Goal: Task Accomplishment & Management: Complete application form

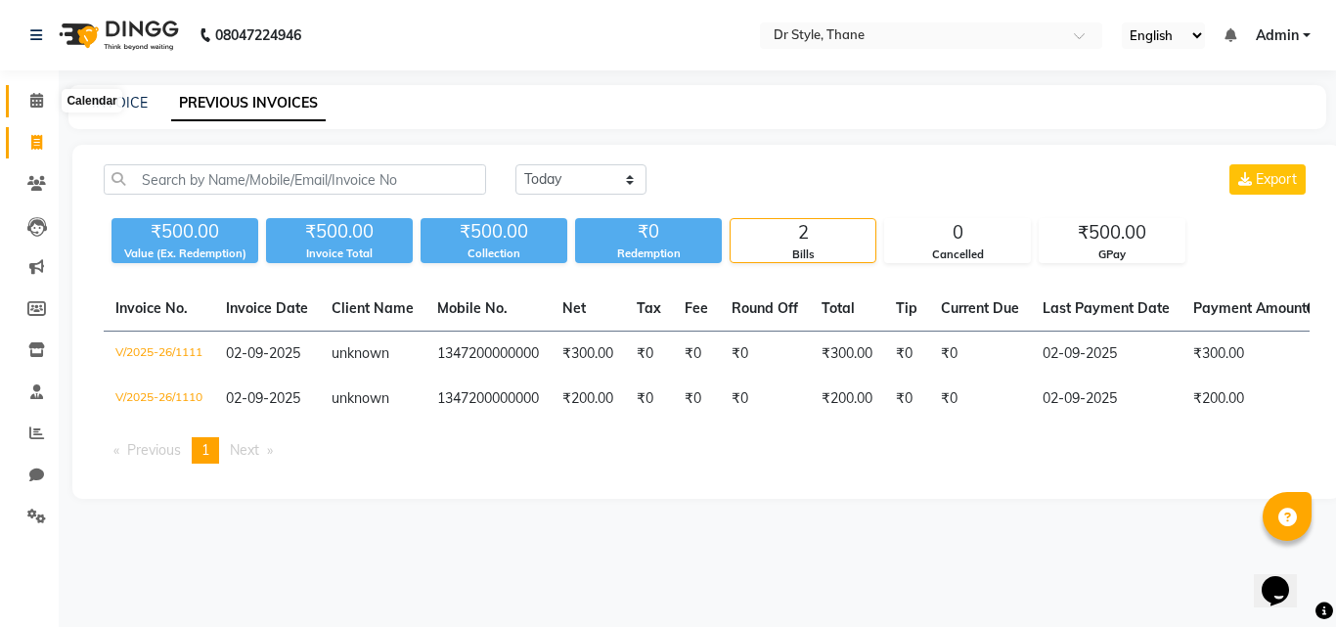
click at [42, 95] on icon at bounding box center [36, 100] width 13 height 15
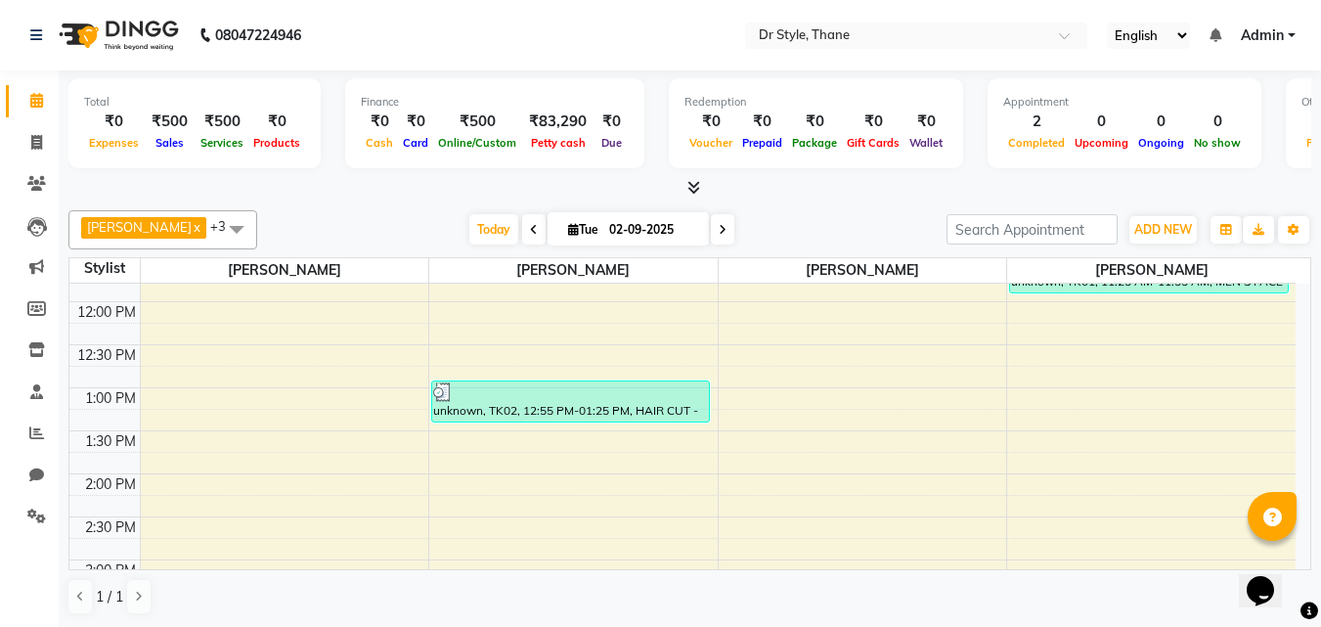
scroll to position [196, 0]
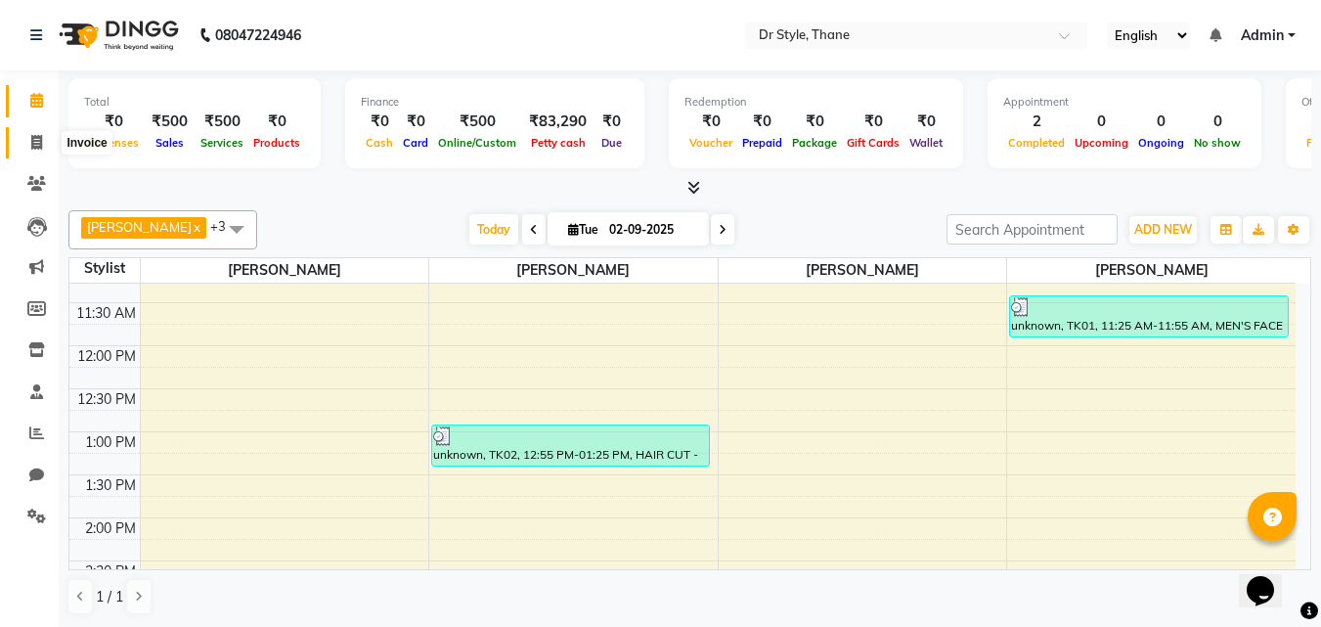
click at [28, 140] on span at bounding box center [37, 143] width 34 height 22
select select "7832"
select select "service"
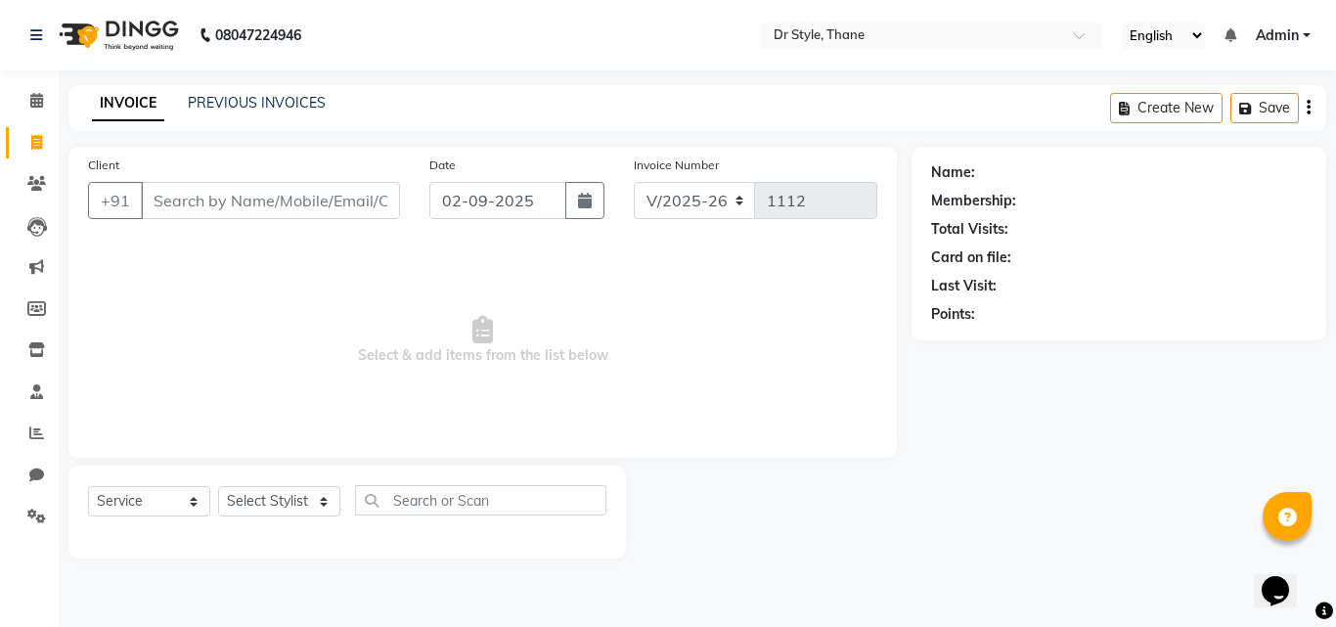
click at [211, 216] on input "Client" at bounding box center [270, 200] width 259 height 37
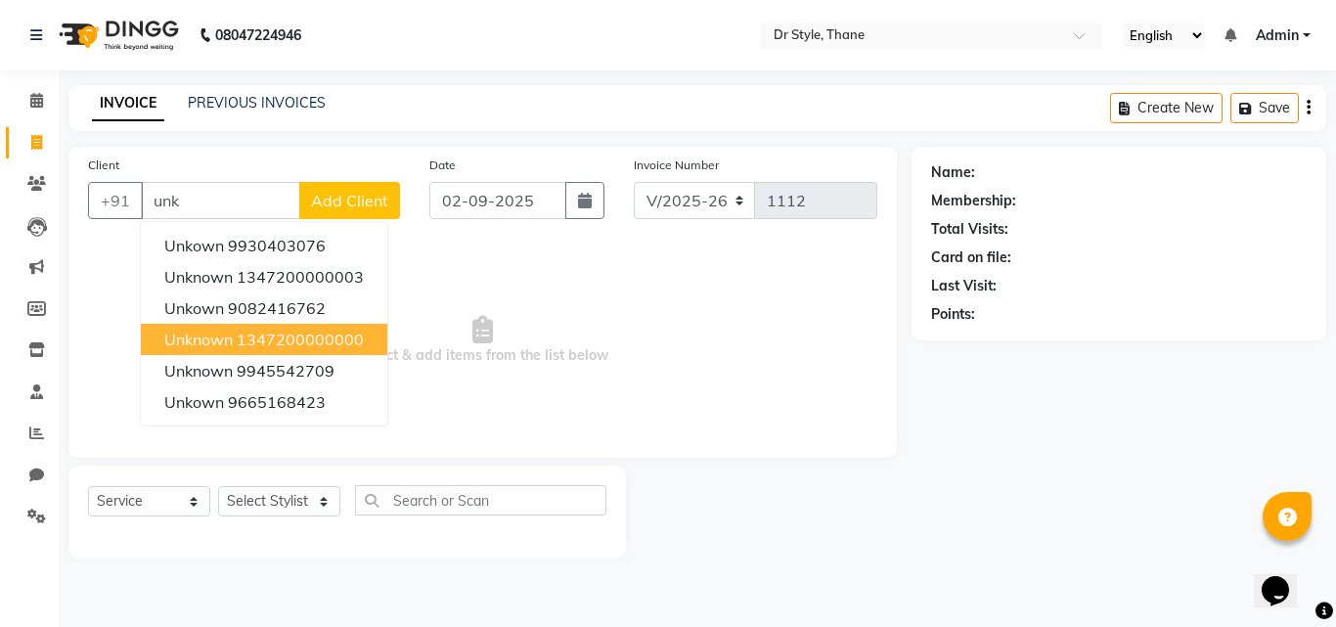
click at [291, 341] on ngb-highlight "1347200000000" at bounding box center [300, 340] width 127 height 20
type input "1347200000000"
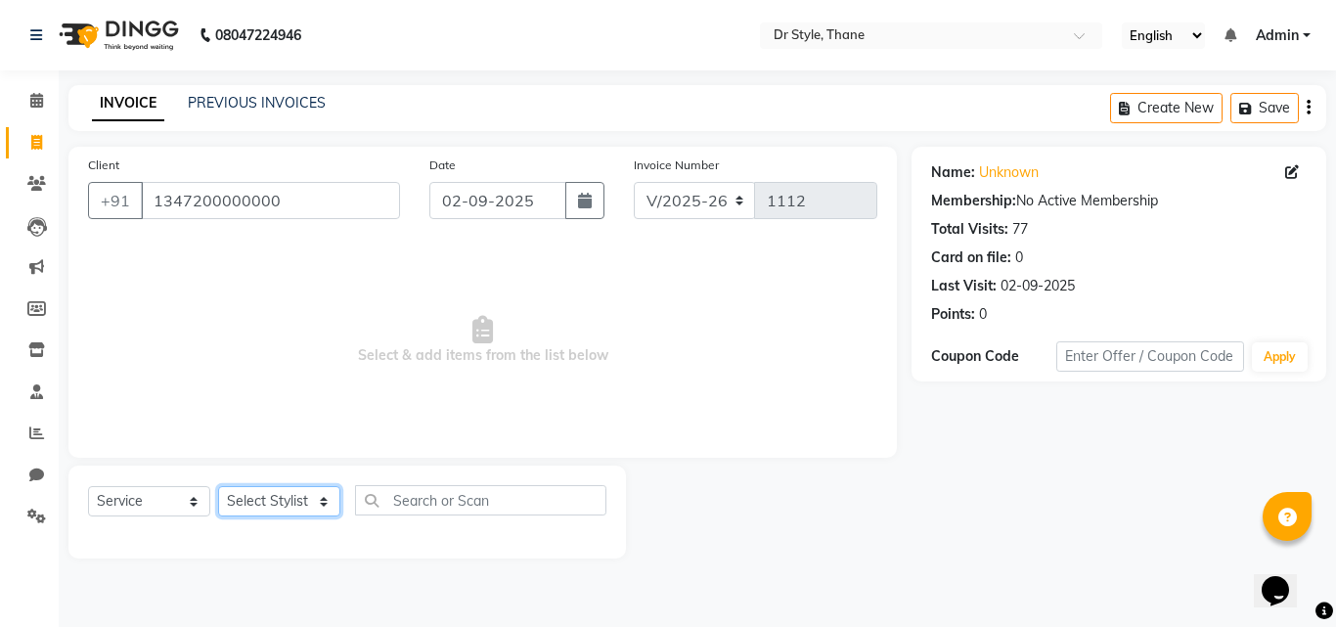
click at [245, 497] on select "Select Stylist [PERSON_NAME] [PERSON_NAME] [PERSON_NAME] [PERSON_NAME] [PERSON_…" at bounding box center [279, 501] width 122 height 30
select select "69916"
click at [218, 486] on select "Select Stylist [PERSON_NAME] [PERSON_NAME] [PERSON_NAME] [PERSON_NAME] [PERSON_…" at bounding box center [279, 501] width 122 height 30
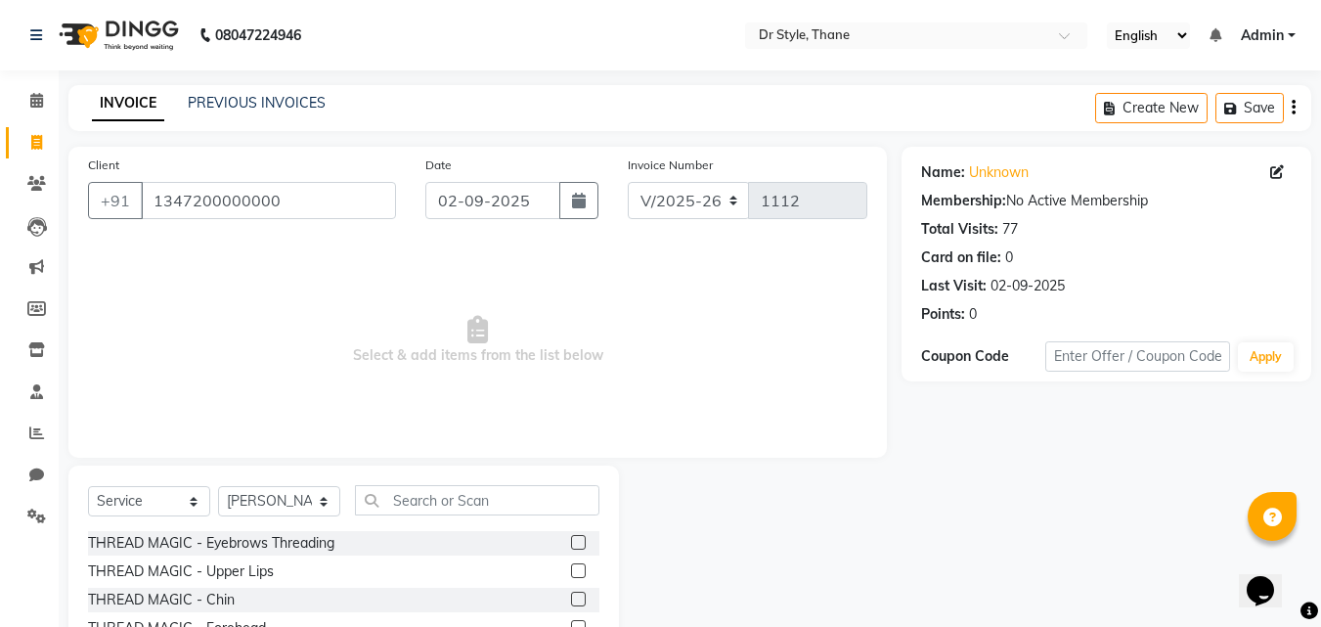
click at [571, 537] on label at bounding box center [578, 542] width 15 height 15
click at [571, 537] on input "checkbox" at bounding box center [577, 543] width 13 height 13
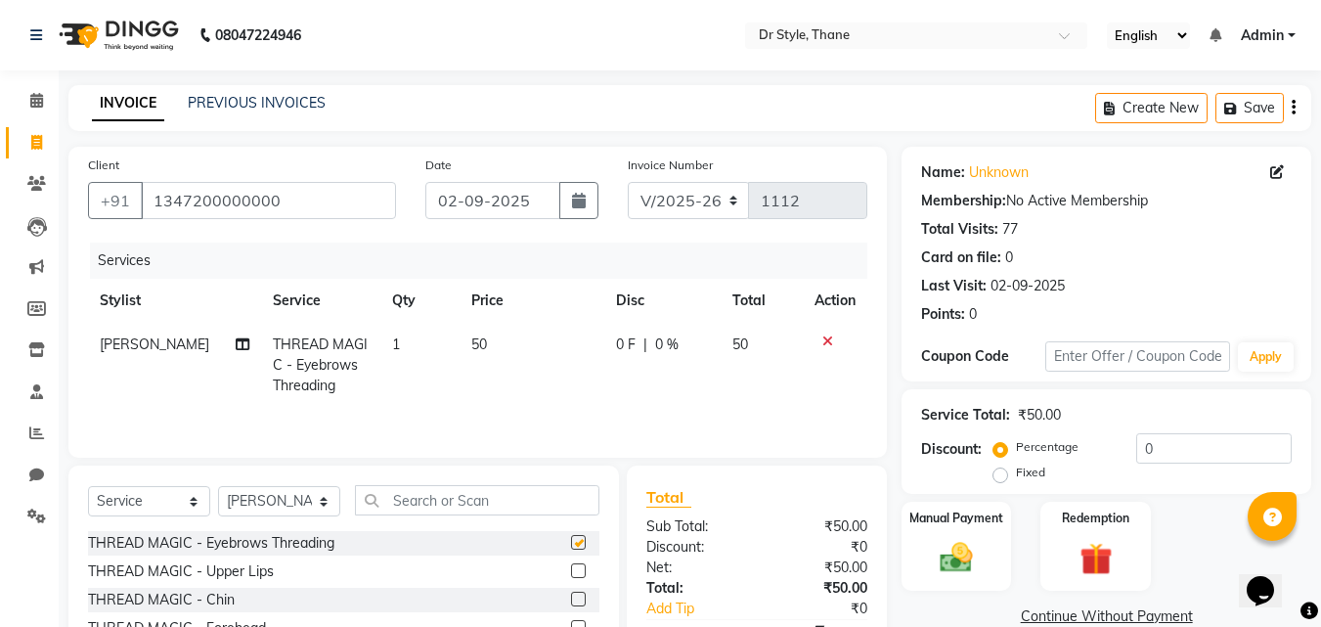
checkbox input "false"
click at [571, 573] on label at bounding box center [578, 570] width 15 height 15
click at [571, 573] on input "checkbox" at bounding box center [577, 571] width 13 height 13
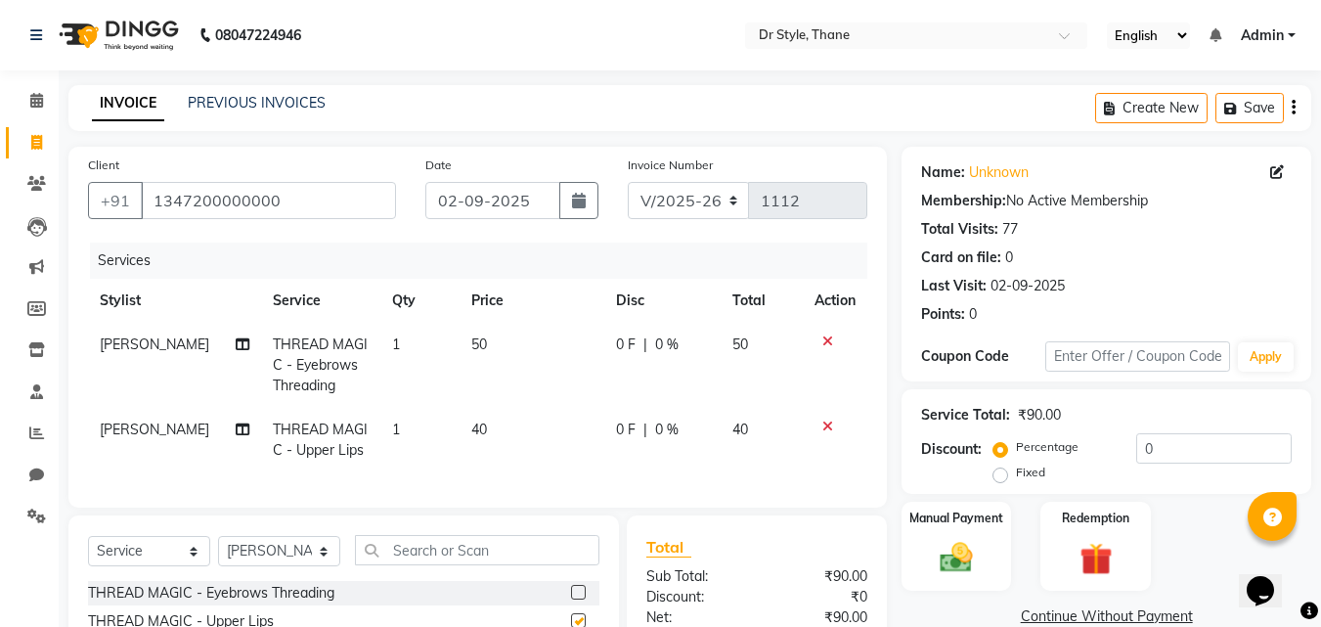
checkbox input "false"
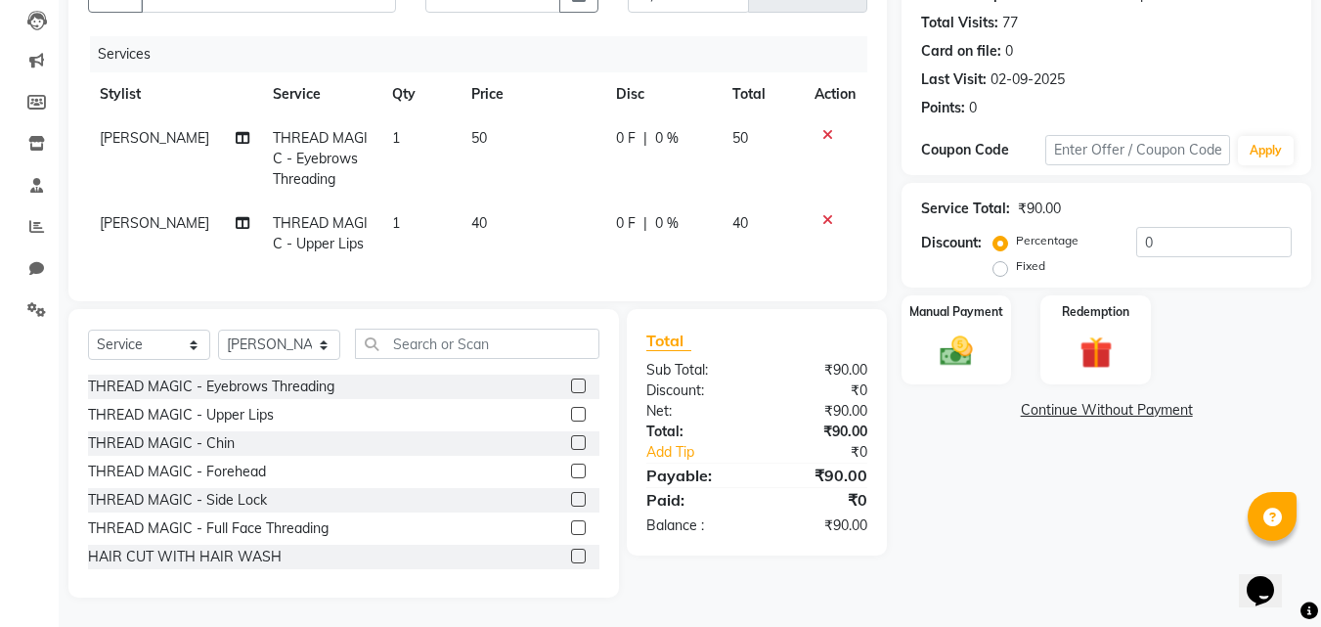
scroll to position [221, 0]
click at [977, 332] on img at bounding box center [956, 351] width 55 height 39
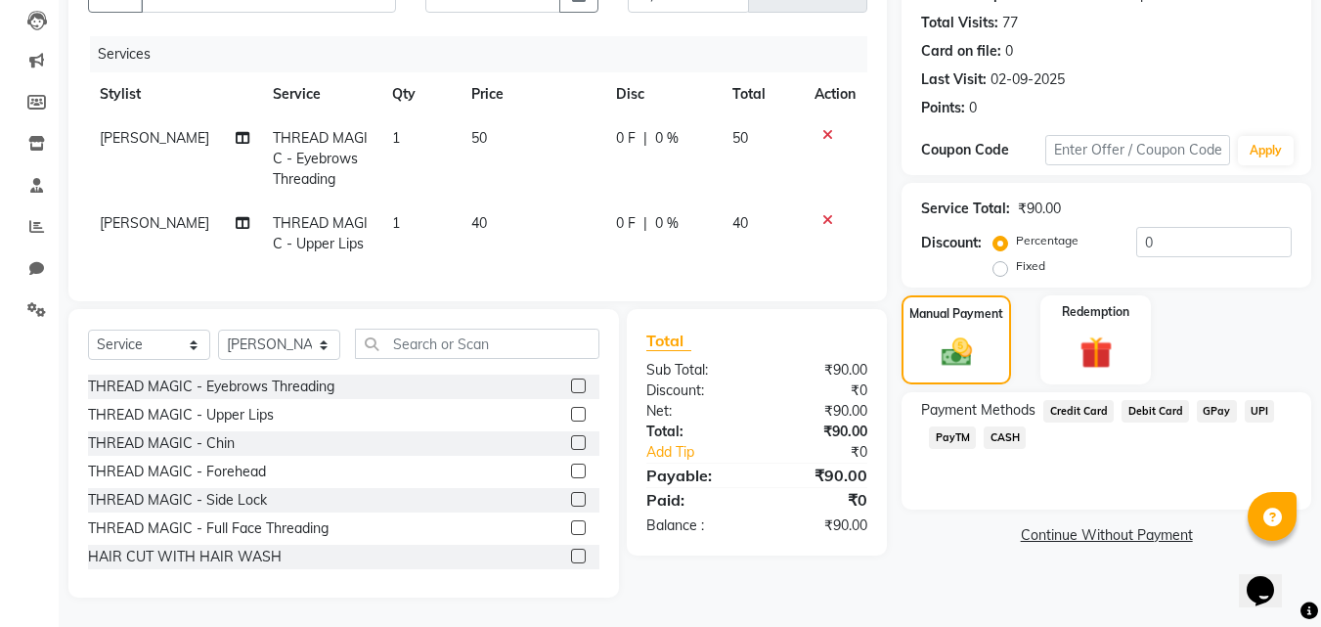
click at [995, 426] on span "CASH" at bounding box center [1005, 437] width 42 height 22
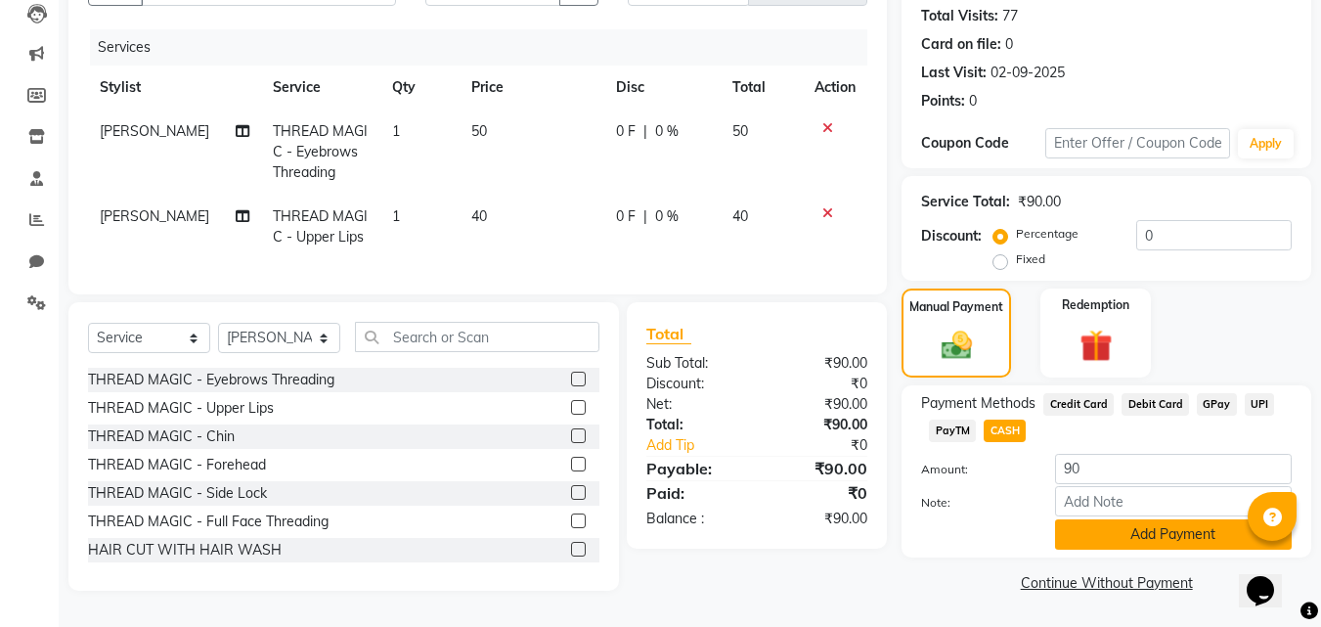
click at [1162, 529] on button "Add Payment" at bounding box center [1173, 534] width 237 height 30
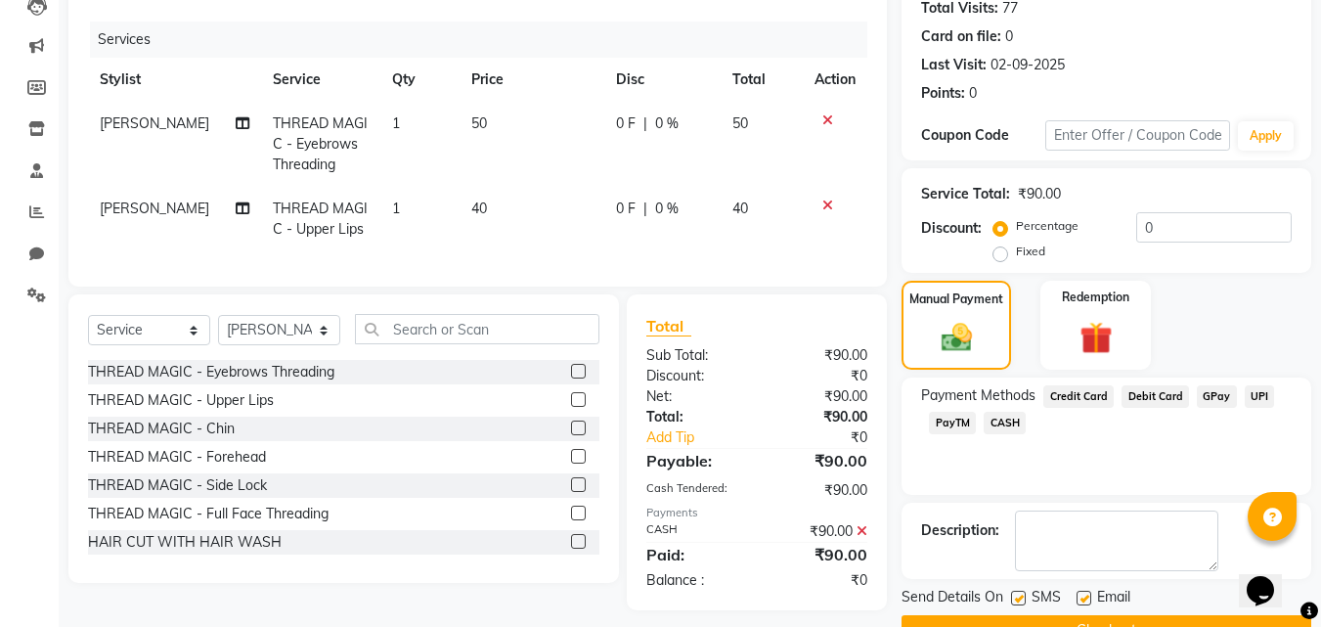
scroll to position [269, 0]
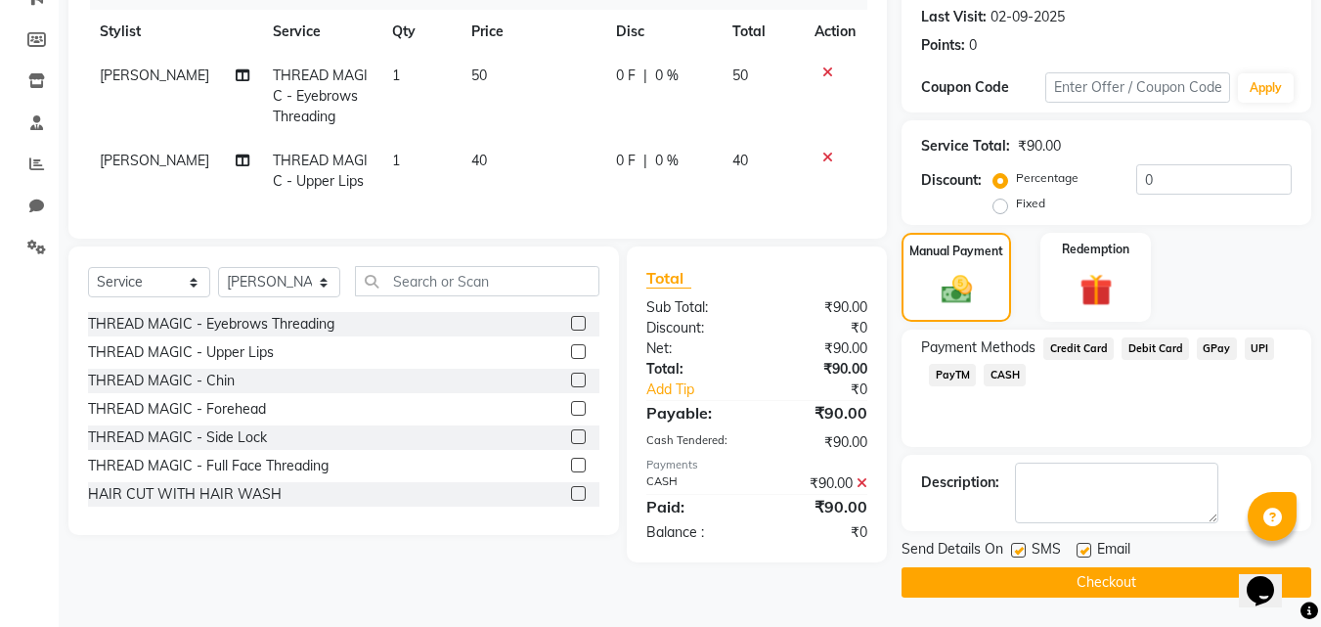
click at [1209, 582] on button "Checkout" at bounding box center [1107, 582] width 410 height 30
